Goal: Answer question/provide support

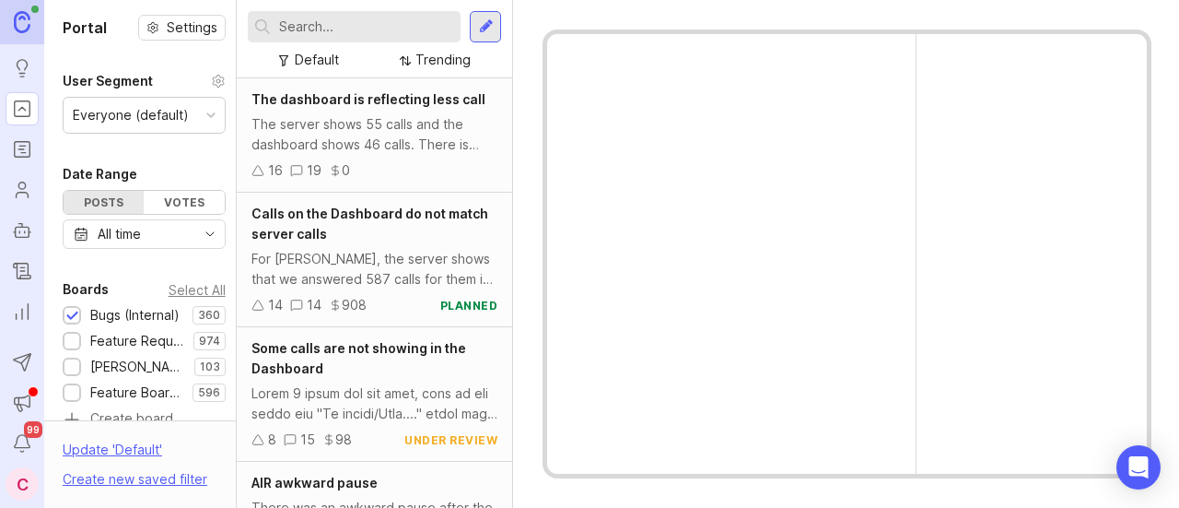
click at [324, 37] on div at bounding box center [354, 26] width 213 height 31
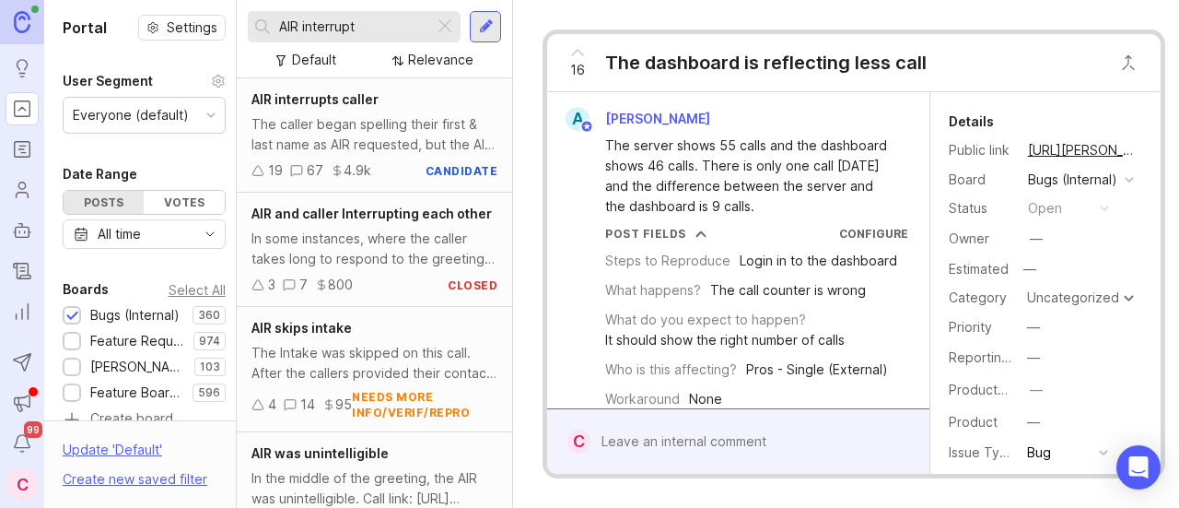
type input "AIR interrupt"
click at [402, 143] on div "The caller began spelling their first & last name as AIR requested, but the AI …" at bounding box center [375, 134] width 246 height 41
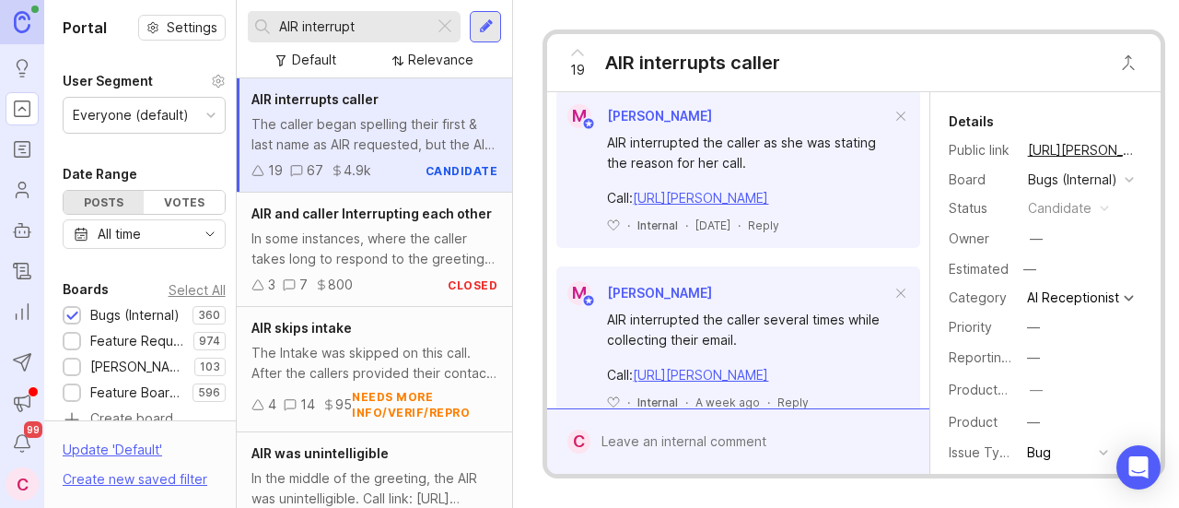
scroll to position [703, 0]
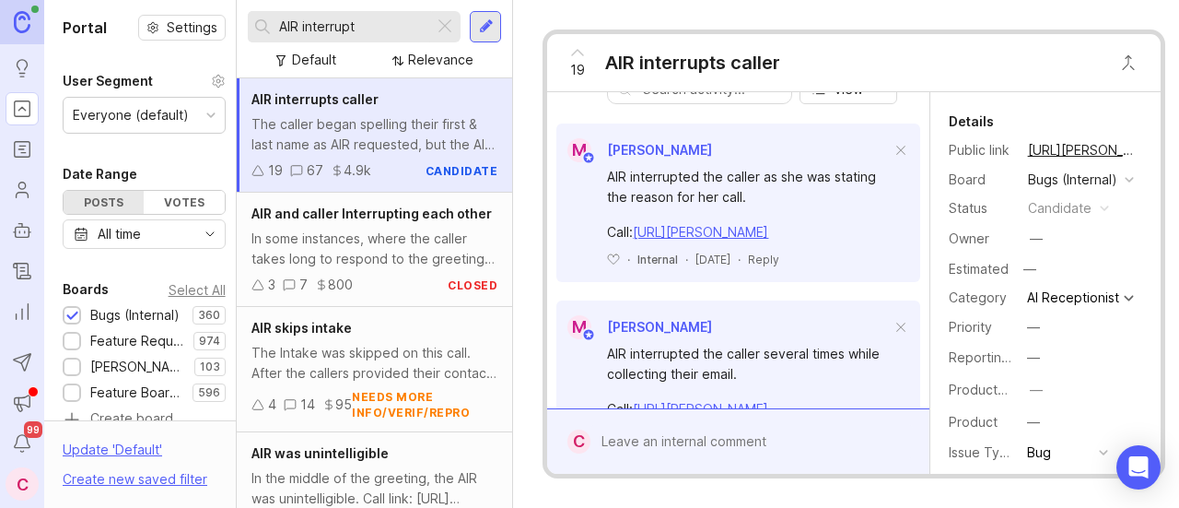
click at [692, 240] on link "[URL][PERSON_NAME]" at bounding box center [700, 232] width 135 height 16
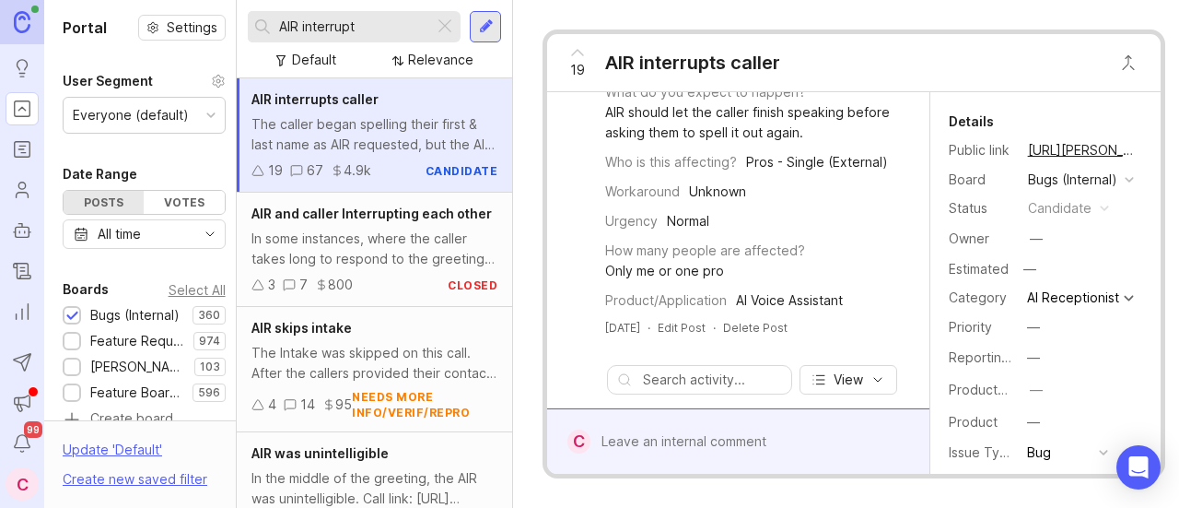
scroll to position [412, 0]
click at [672, 434] on div at bounding box center [752, 441] width 322 height 35
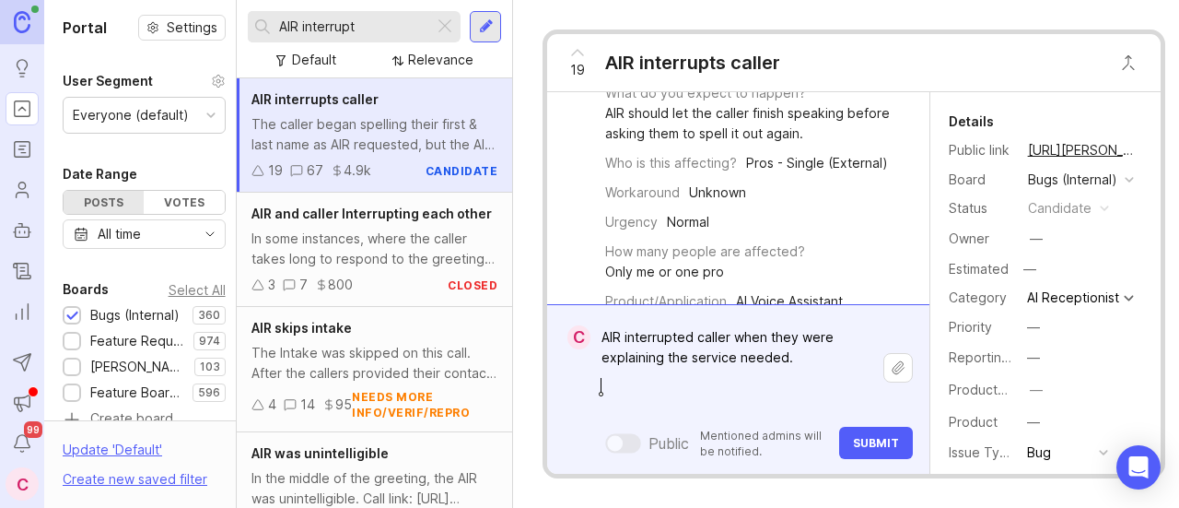
paste textarea "[URL][PERSON_NAME]"
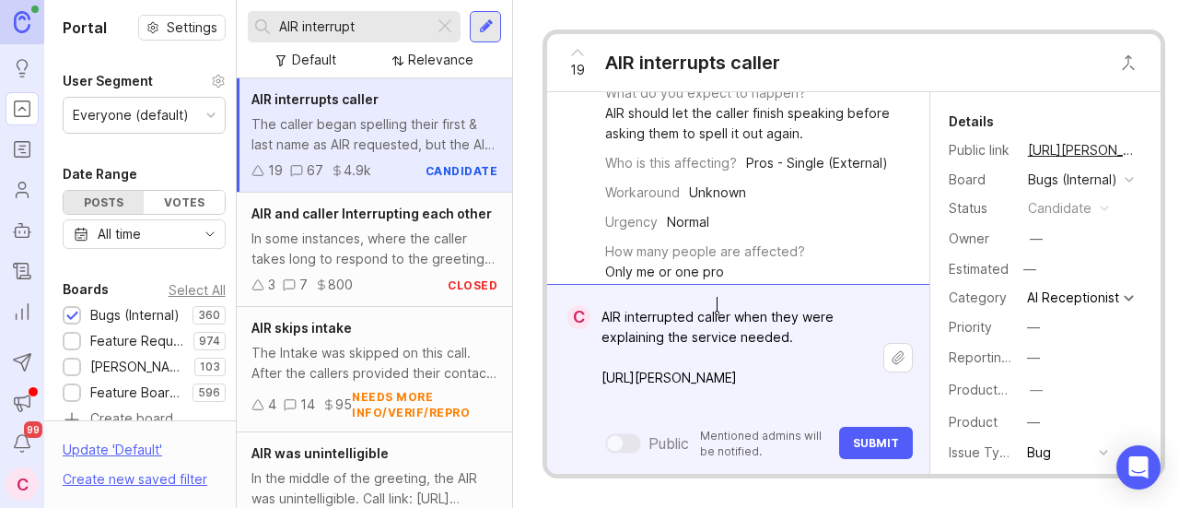
click at [719, 312] on textarea "AIR interrupted caller when they were explaining the service needed. [URL][PERS…" at bounding box center [737, 357] width 293 height 116
click at [728, 308] on textarea "AIR interrupted caller when they were explaining the service needed. [URL][PERS…" at bounding box center [737, 357] width 293 height 116
click at [789, 329] on textarea "AIR interrupted PNC when they were explaining the service needed. [URL][PERSON_…" at bounding box center [737, 357] width 293 height 116
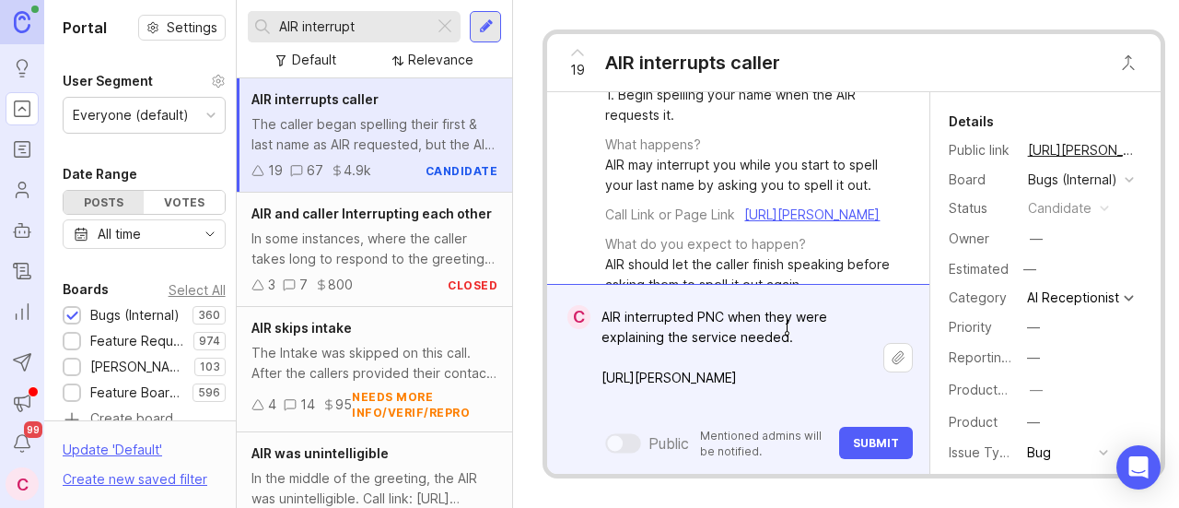
scroll to position [172, 0]
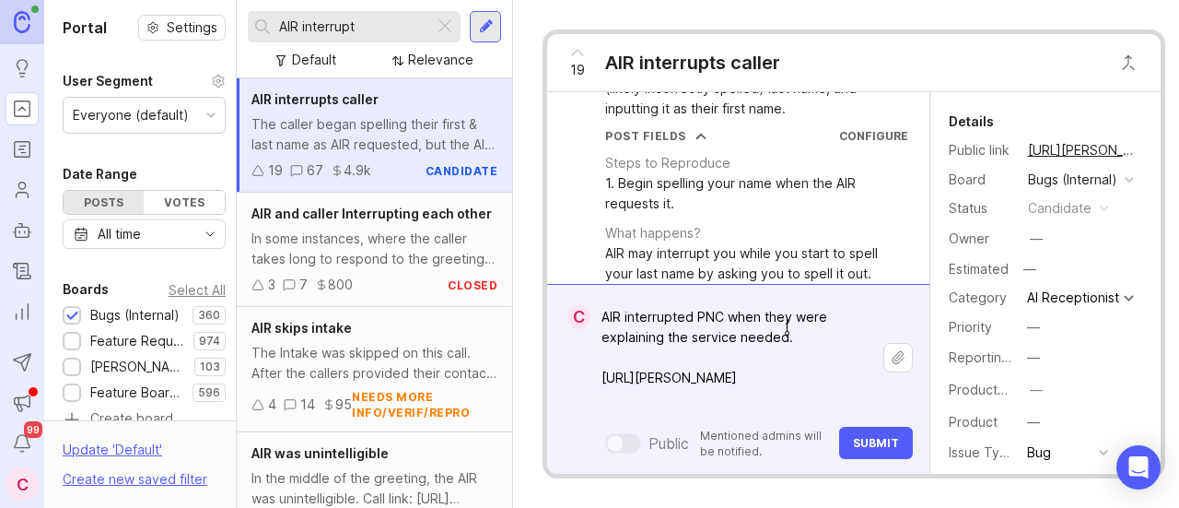
type textarea "AIR interrupted PNC when they were explaining the service needed. [URL][PERSON_…"
click at [864, 436] on span "Submit" at bounding box center [876, 443] width 46 height 14
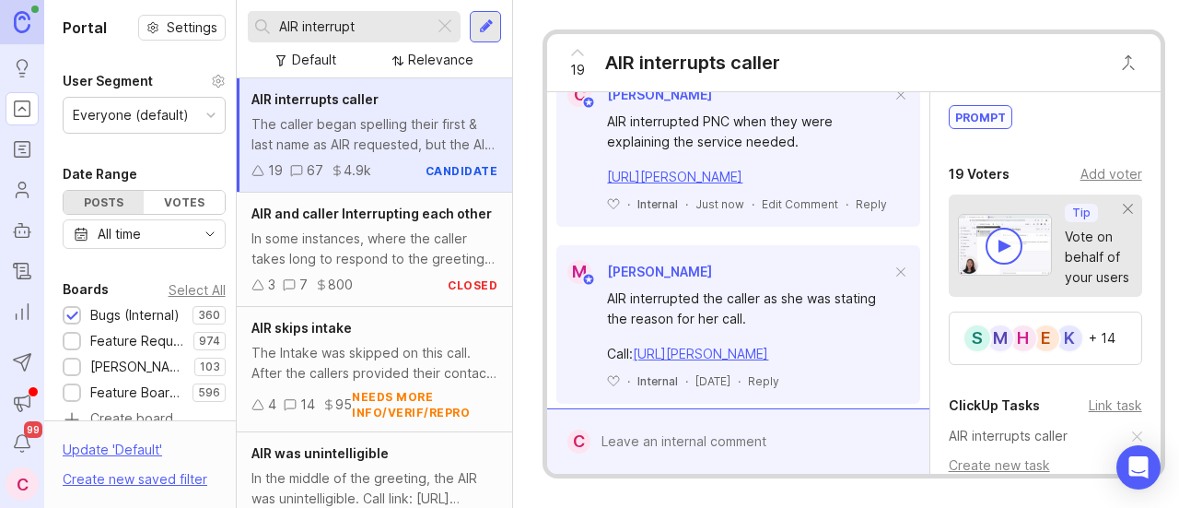
scroll to position [599, 0]
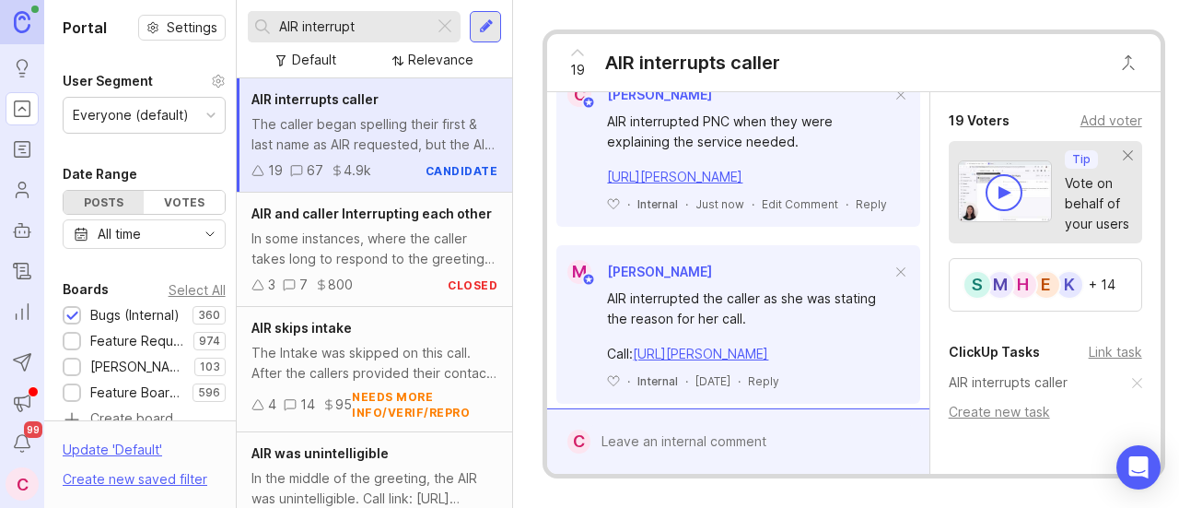
click at [580, 64] on span "19" at bounding box center [577, 70] width 15 height 20
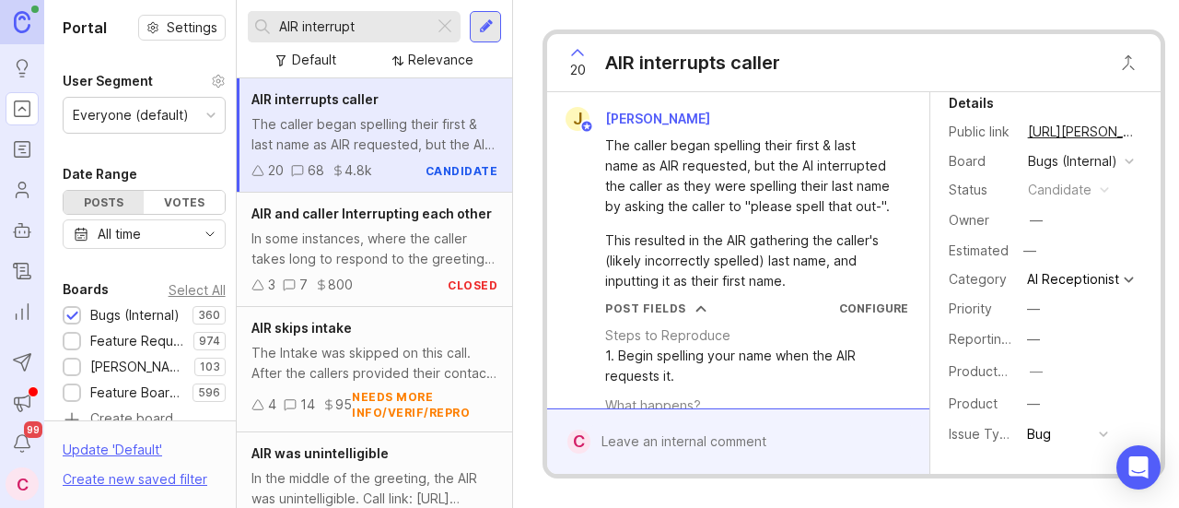
scroll to position [0, 0]
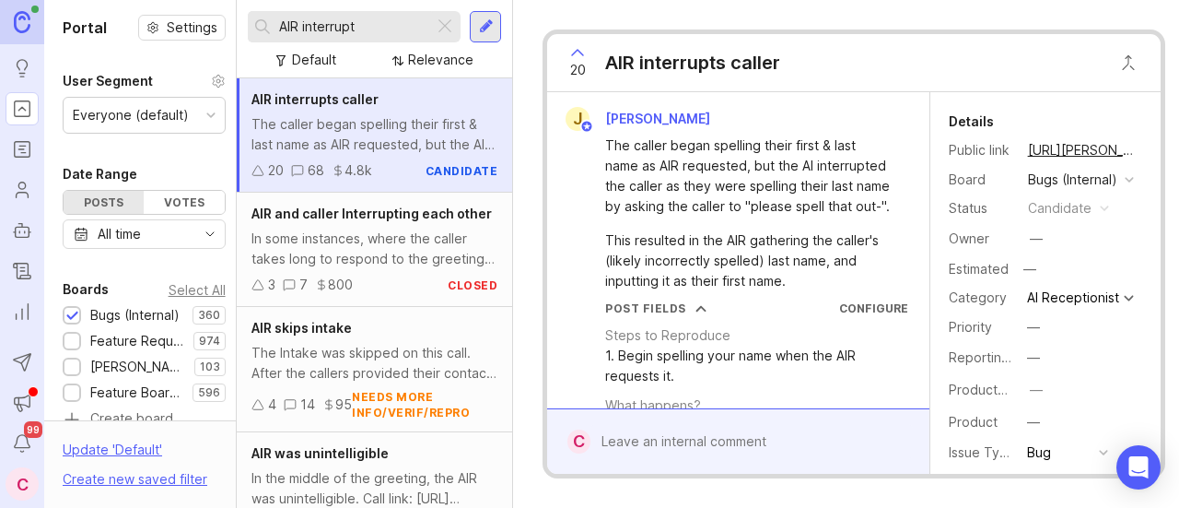
click at [1142, 146] on button "copy icon" at bounding box center [1155, 150] width 26 height 26
click at [1142, 150] on button "copy icon" at bounding box center [1155, 150] width 26 height 26
